Goal: Check status: Check status

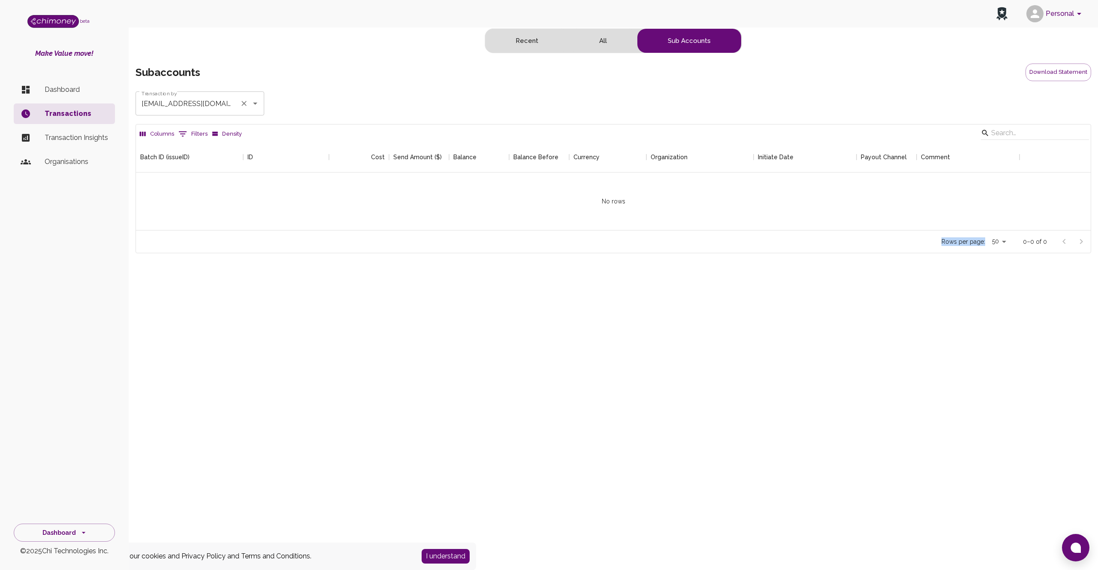
scroll to position [82, 948]
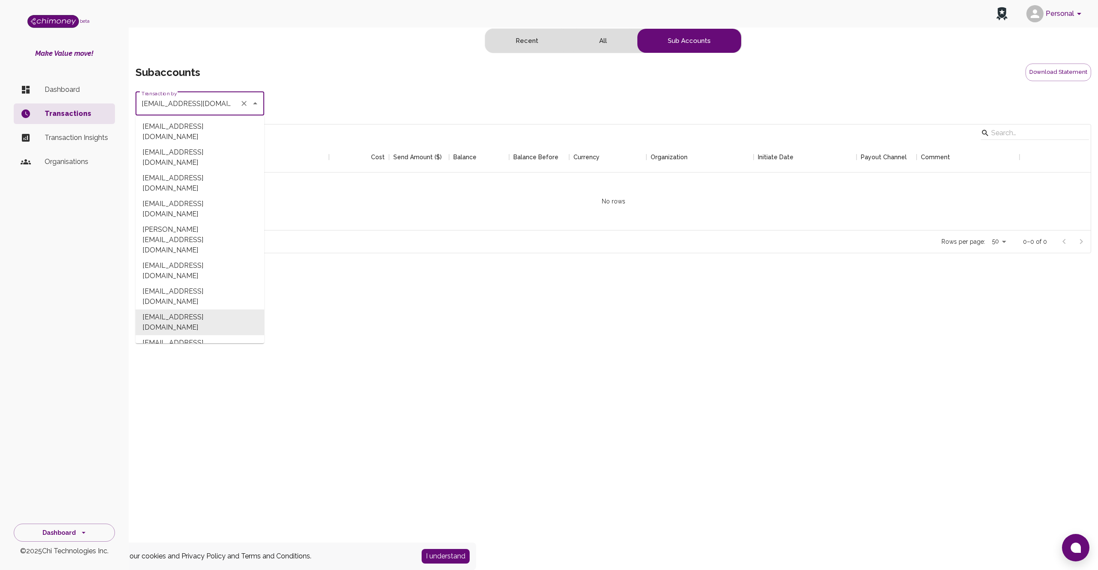
click at [223, 101] on input "[EMAIL_ADDRESS][DOMAIN_NAME]" at bounding box center [187, 103] width 97 height 16
drag, startPoint x: 332, startPoint y: 273, endPoint x: 254, endPoint y: 174, distance: 125.9
click at [332, 272] on div "Personal beta Make Value move! Dashboard Transactions Transaction Insights Orga…" at bounding box center [549, 285] width 1098 height 570
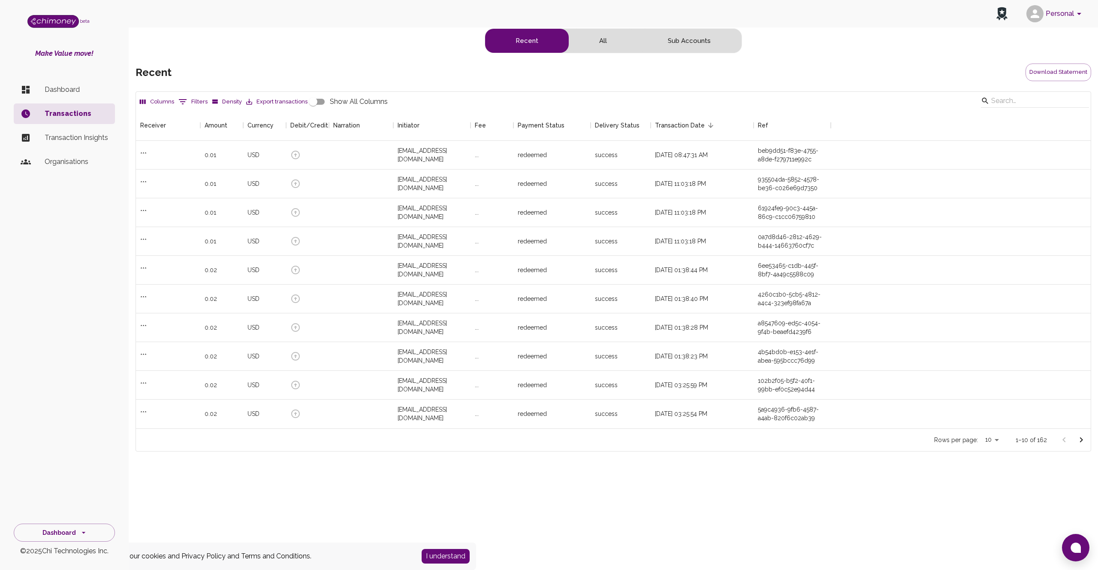
scroll to position [312, 948]
click at [688, 44] on button "Sub Accounts" at bounding box center [689, 41] width 104 height 24
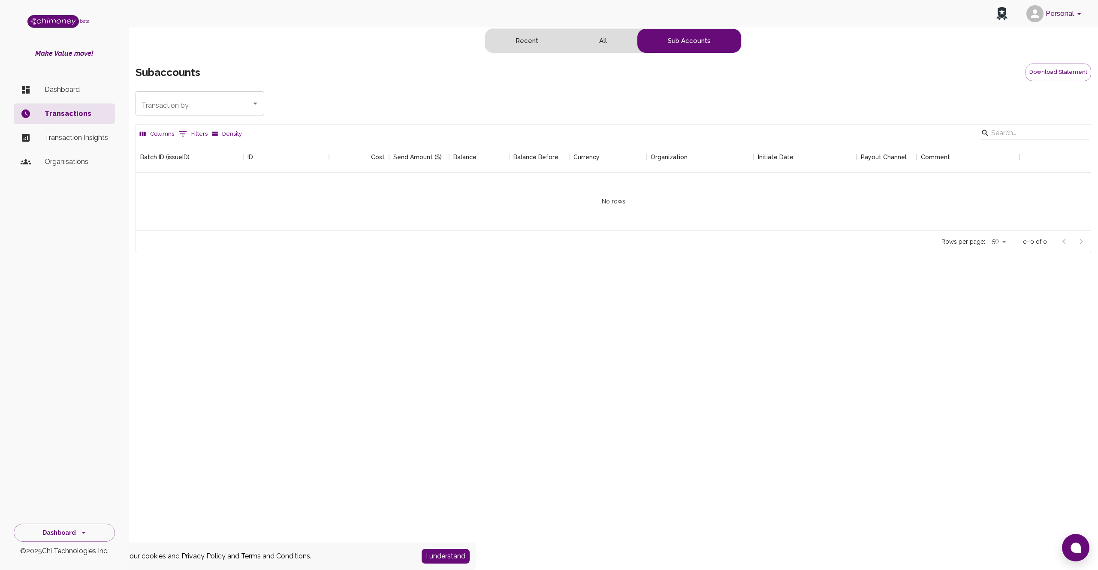
scroll to position [82, 948]
click at [254, 108] on icon "Open" at bounding box center [255, 103] width 10 height 10
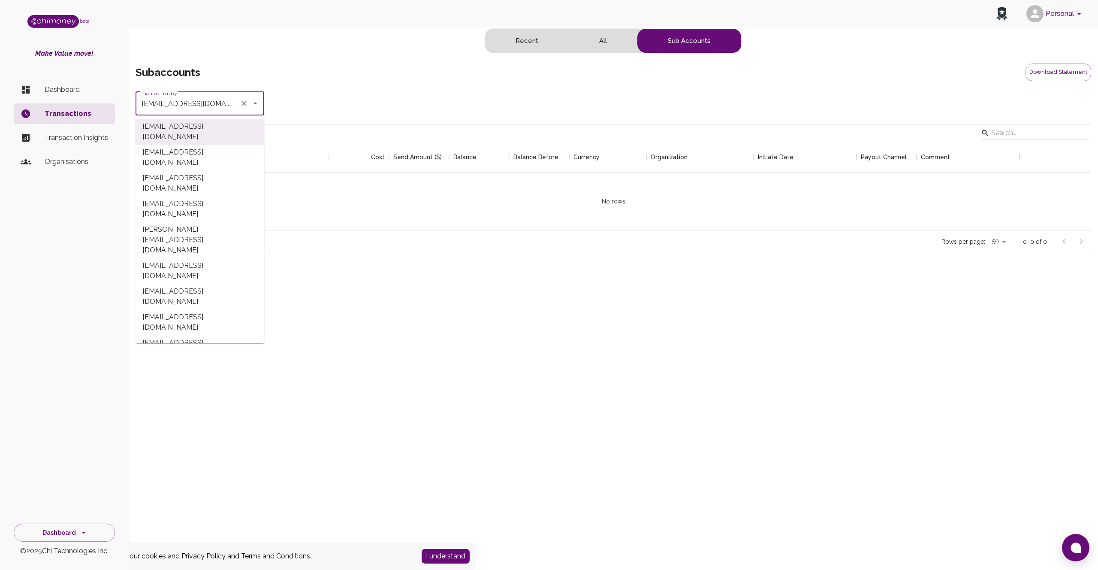
click at [175, 309] on li "[EMAIL_ADDRESS][DOMAIN_NAME]" at bounding box center [200, 322] width 129 height 26
type input "[EMAIL_ADDRESS][DOMAIN_NAME]"
